Goal: Transaction & Acquisition: Purchase product/service

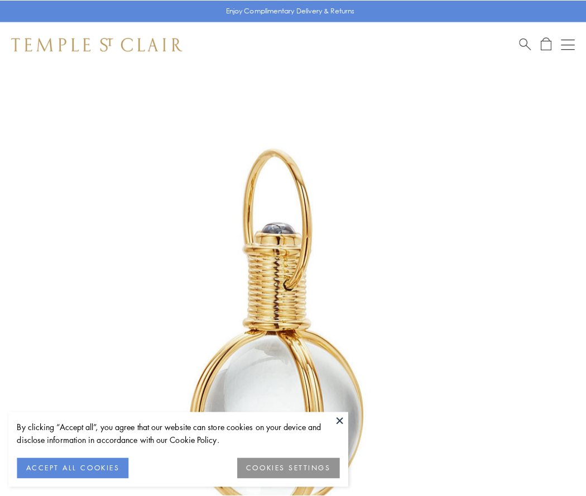
scroll to position [291, 0]
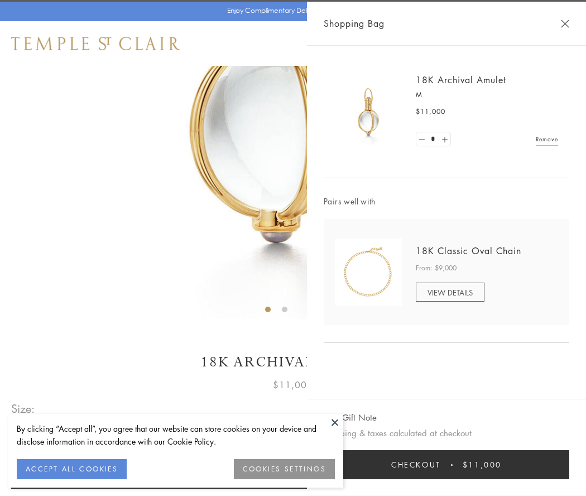
click at [446, 464] on button "Checkout $11,000" at bounding box center [447, 464] width 246 height 29
